Goal: Information Seeking & Learning: Learn about a topic

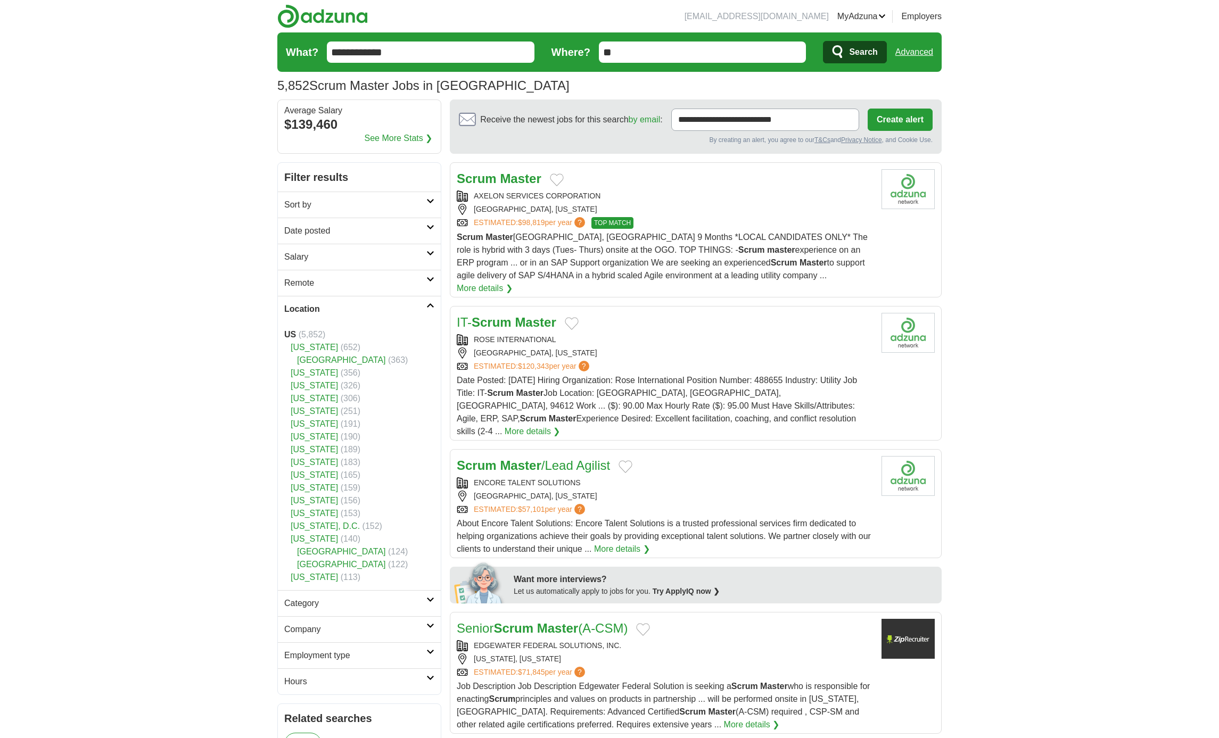
click at [848, 47] on button "Search" at bounding box center [854, 52] width 63 height 22
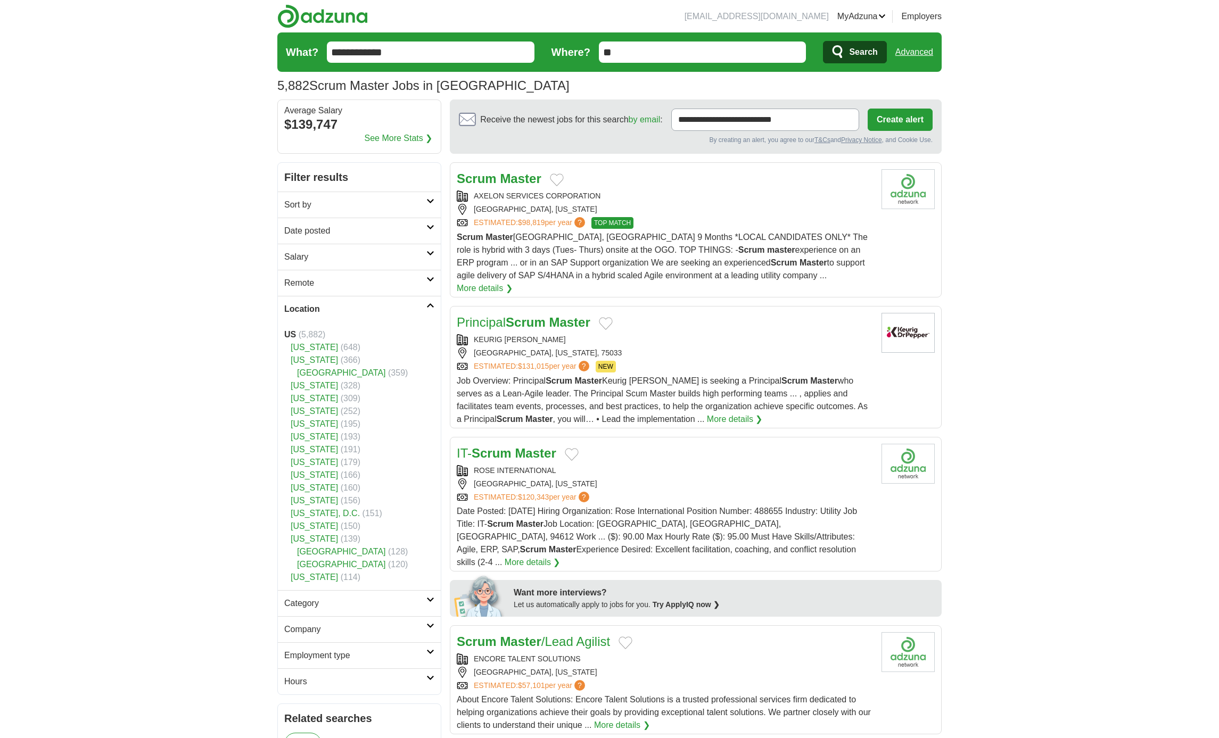
click at [860, 51] on span "Search" at bounding box center [863, 52] width 28 height 21
click at [902, 50] on link "Advanced" at bounding box center [914, 52] width 38 height 21
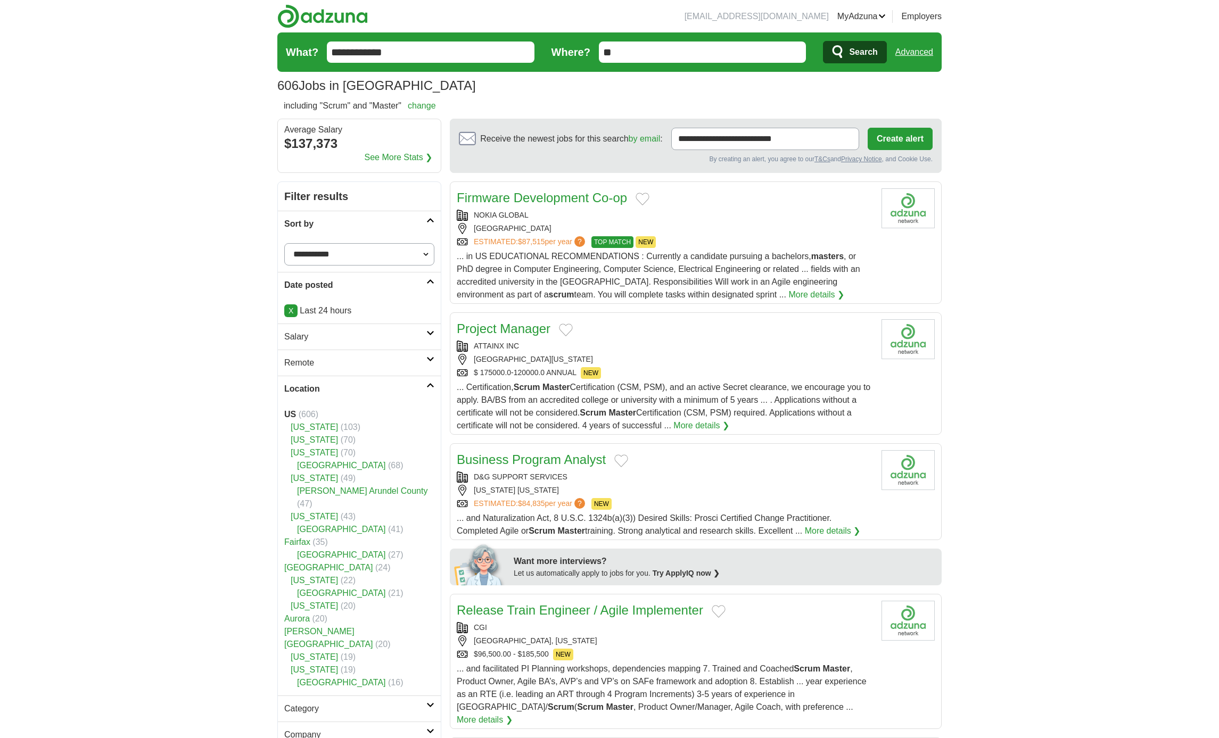
click at [917, 49] on link "Advanced" at bounding box center [914, 52] width 38 height 21
